Goal: Information Seeking & Learning: Learn about a topic

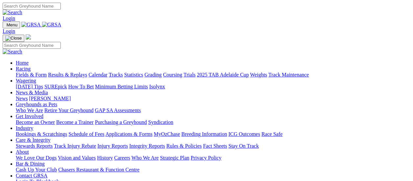
click at [18, 72] on link "Fields & Form" at bounding box center [31, 75] width 31 height 6
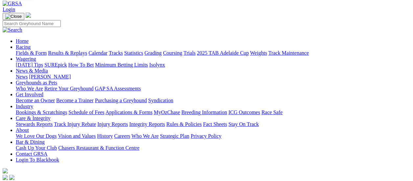
scroll to position [33, 0]
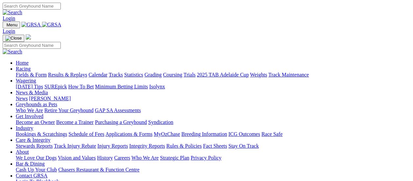
click at [32, 72] on link "Fields & Form" at bounding box center [31, 75] width 31 height 6
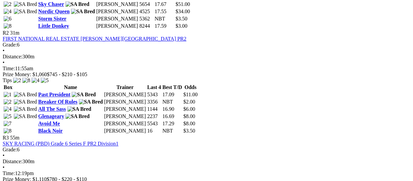
scroll to position [395, 0]
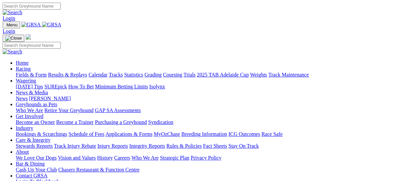
click at [32, 72] on link "Fields & Form" at bounding box center [31, 75] width 31 height 6
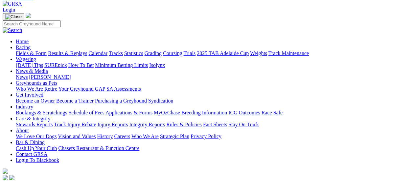
scroll to position [33, 0]
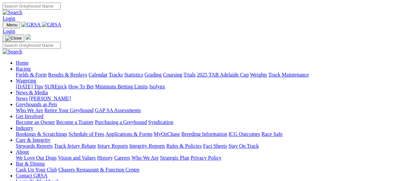
click at [31, 72] on link "Fields & Form" at bounding box center [31, 75] width 31 height 6
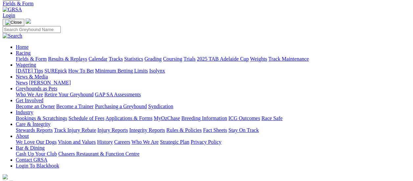
scroll to position [99, 0]
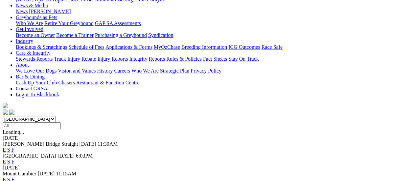
click at [14, 147] on link "F" at bounding box center [13, 150] width 3 height 6
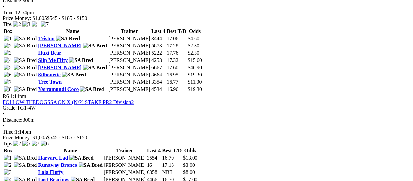
scroll to position [691, 0]
